Goal: Find specific page/section: Find specific page/section

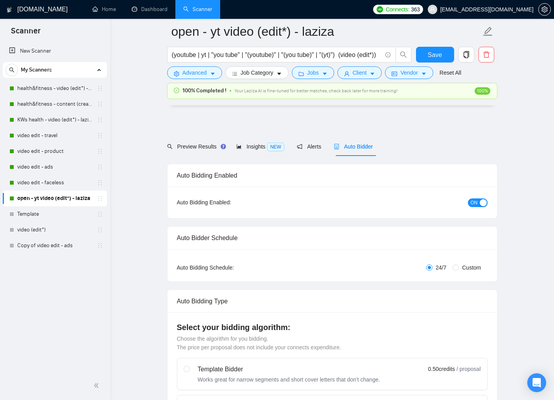
scroll to position [2166, 0]
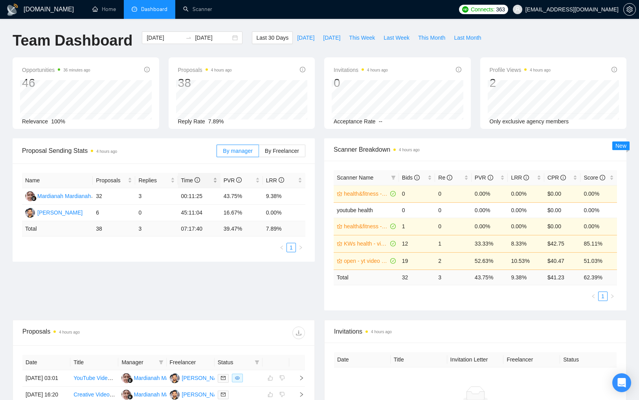
scroll to position [87, 0]
